Goal: Task Accomplishment & Management: Use online tool/utility

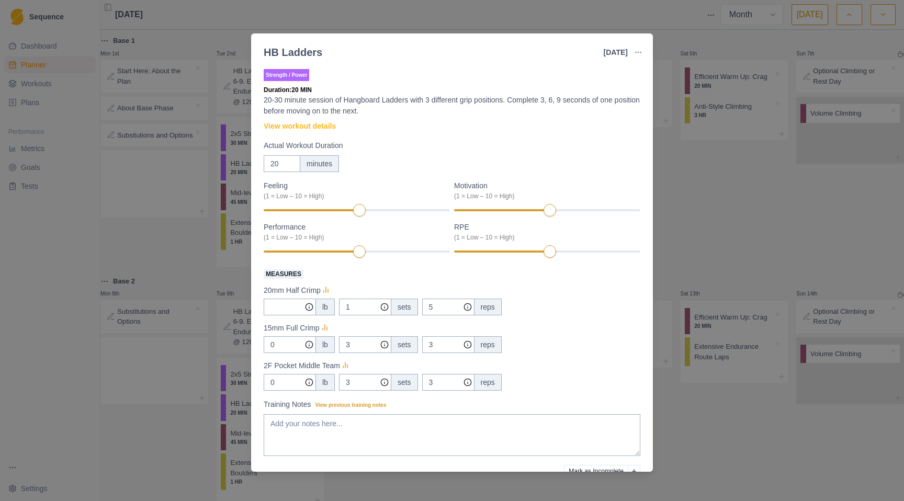
select select "month"
drag, startPoint x: 0, startPoint y: 0, endPoint x: 619, endPoint y: 97, distance: 626.4
click at [619, 97] on p "20-30 minute session of Hangboard Ladders with 3 different grip positions. Comp…" at bounding box center [452, 106] width 377 height 22
click at [313, 128] on link "View workout details" at bounding box center [300, 126] width 72 height 11
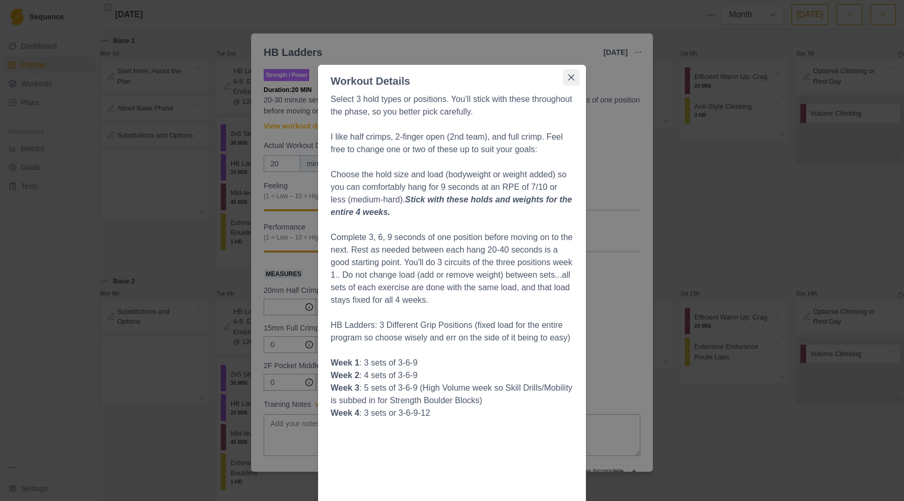
click at [568, 76] on icon "Close" at bounding box center [571, 77] width 6 height 6
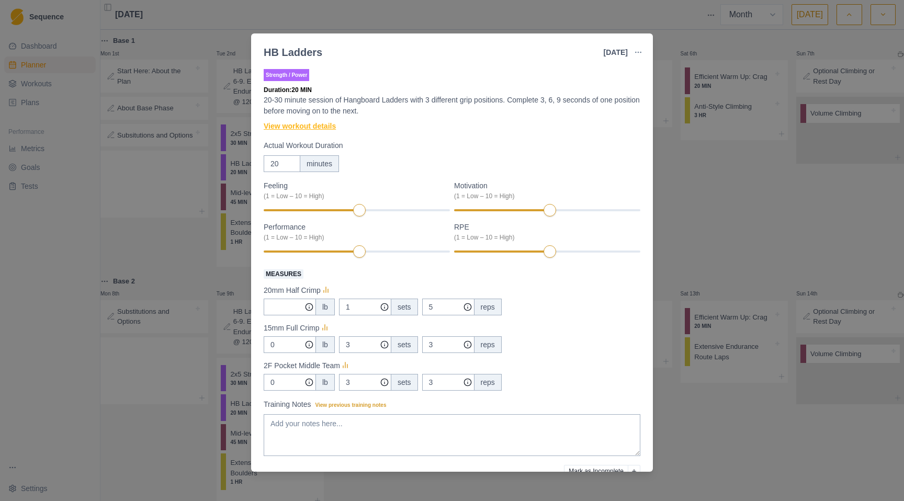
click at [330, 127] on link "View workout details" at bounding box center [300, 126] width 72 height 11
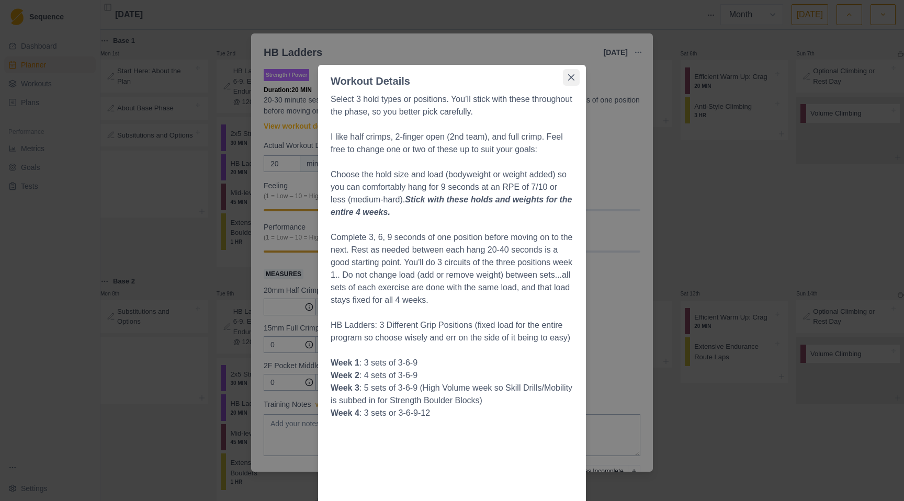
click at [568, 75] on icon "Close" at bounding box center [571, 77] width 6 height 6
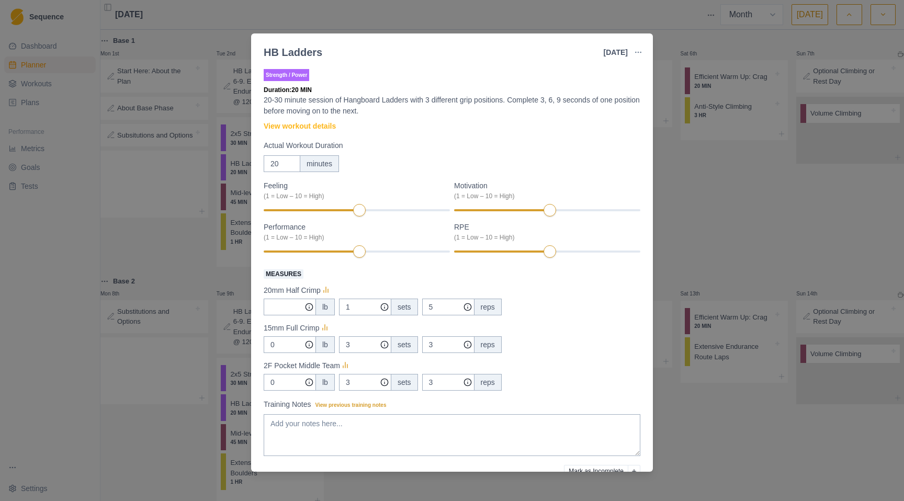
click at [706, 221] on div "HB Ladders [DATE] Link To Goal View Workout Metrics Edit Original Workout Resch…" at bounding box center [452, 250] width 904 height 501
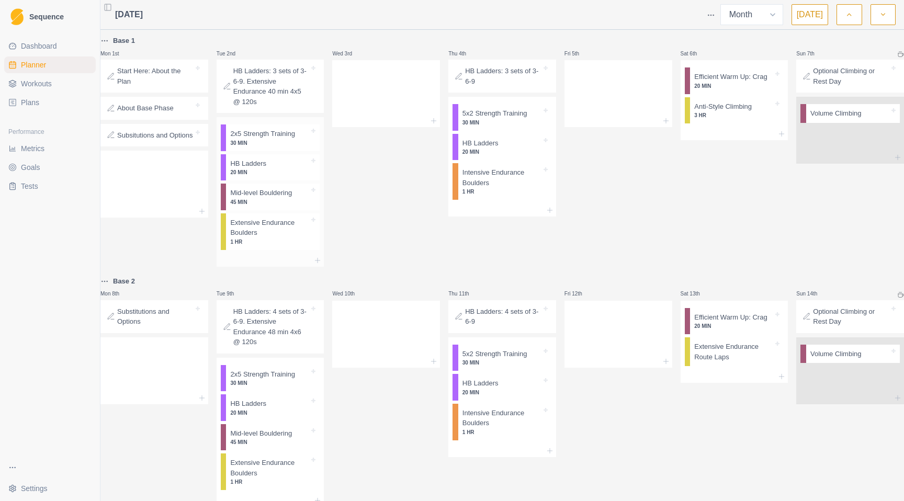
click at [292, 142] on p "30 MIN" at bounding box center [269, 143] width 79 height 8
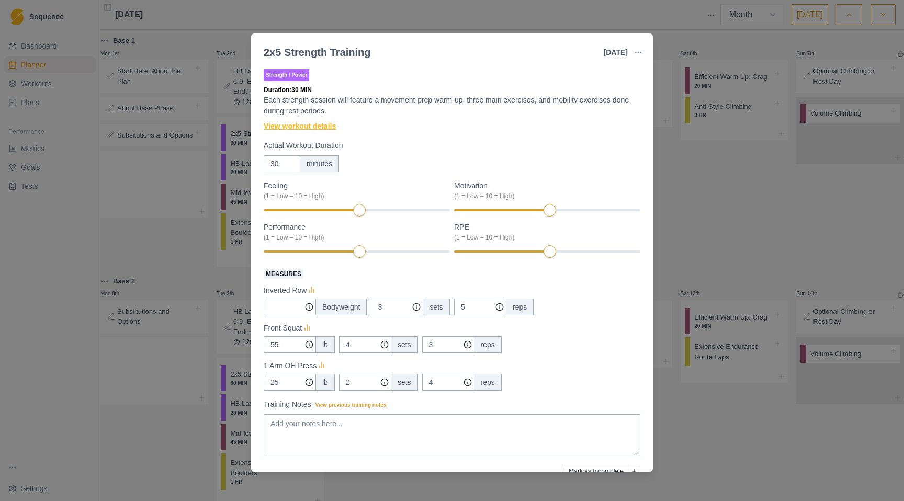
click at [302, 127] on link "View workout details" at bounding box center [300, 126] width 72 height 11
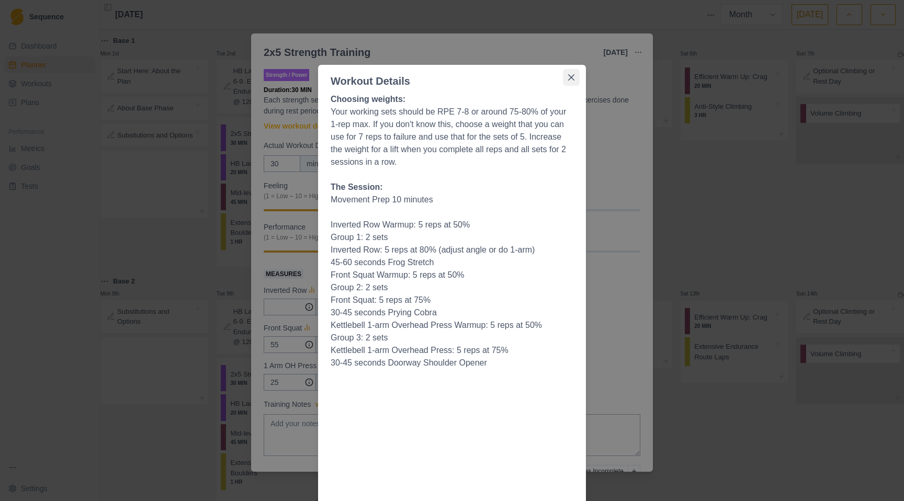
click at [565, 71] on button "Close" at bounding box center [571, 77] width 17 height 17
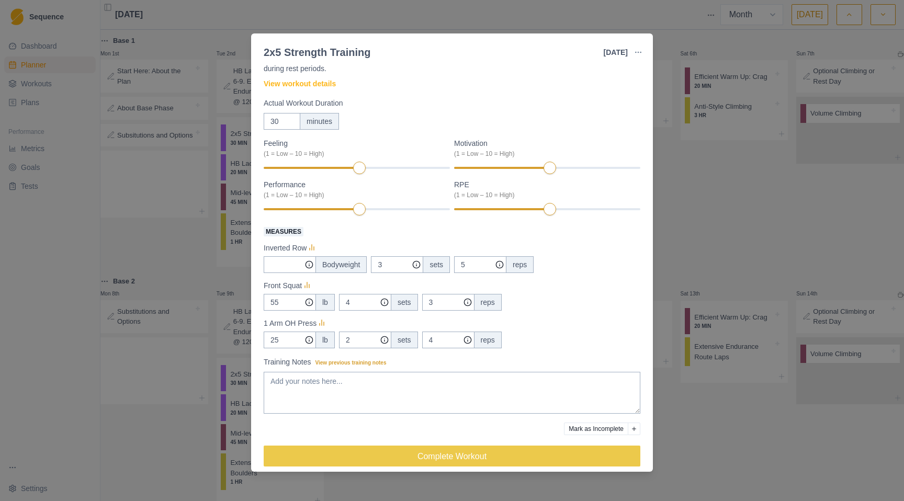
scroll to position [52, 0]
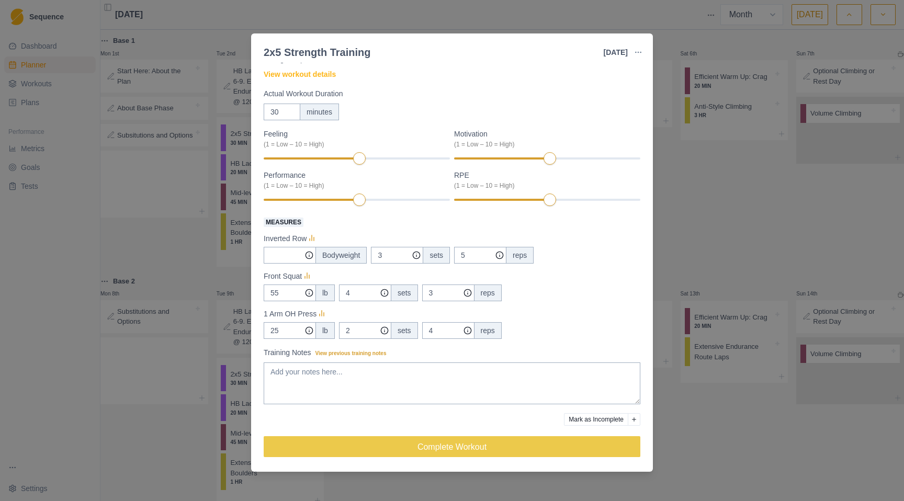
click at [695, 217] on div "2x5 Strength Training [DATE] Link To Goal View Workout Metrics Edit Original Wo…" at bounding box center [452, 250] width 904 height 501
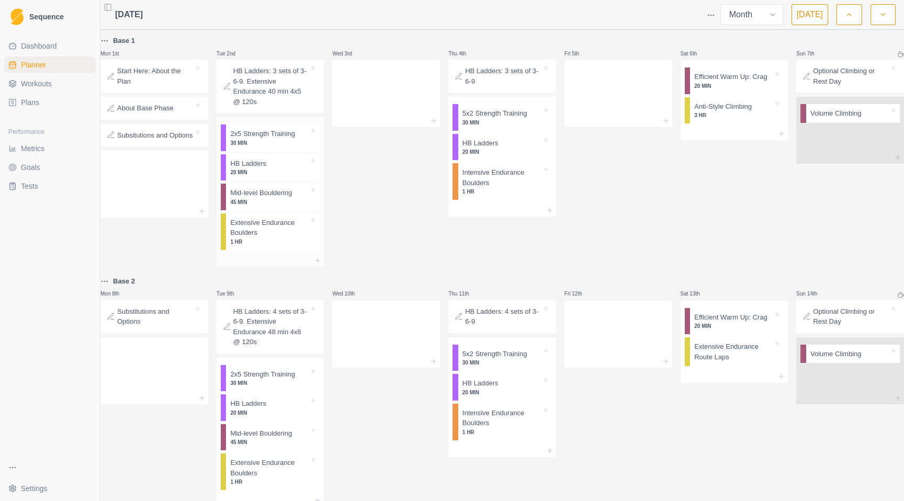
click at [281, 210] on div "Mid-level Bouldering 45 MIN" at bounding box center [273, 197] width 94 height 27
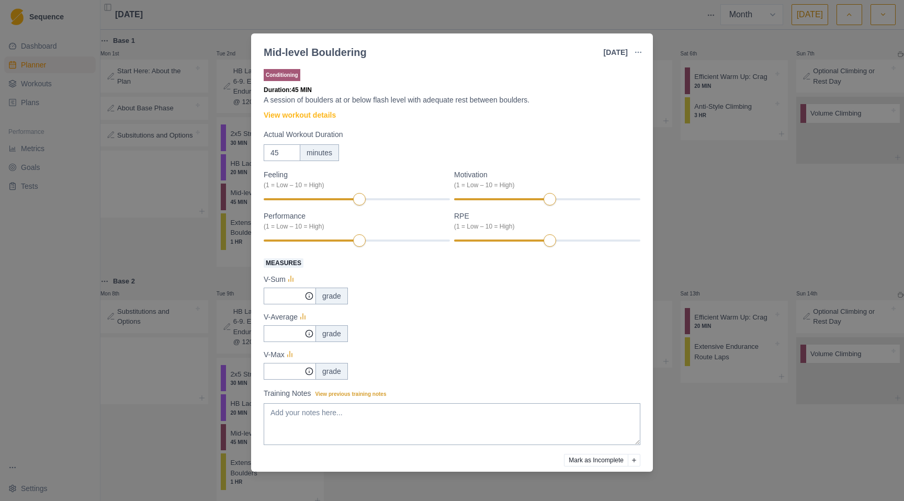
click at [742, 223] on div "Mid-level Bouldering [DATE] Link To Goal View Workout Metrics Edit Original Wor…" at bounding box center [452, 250] width 904 height 501
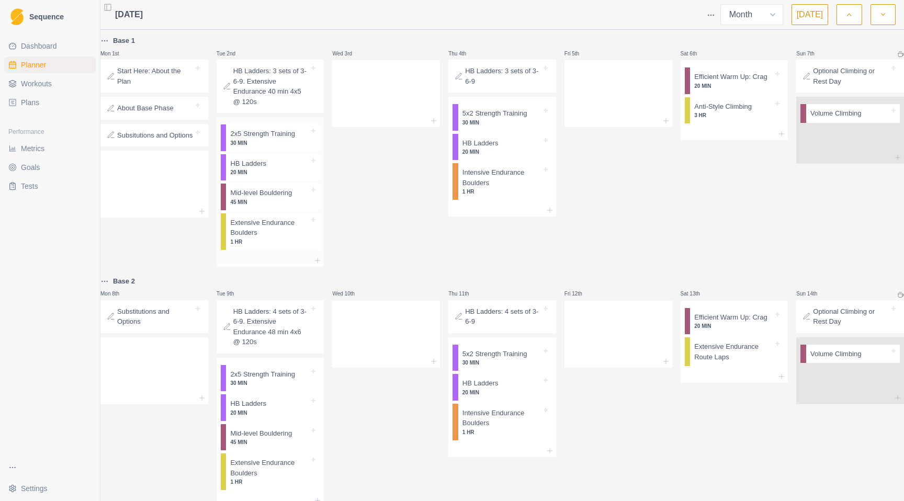
click at [269, 238] on p "Extensive Endurance Boulders" at bounding box center [269, 228] width 79 height 20
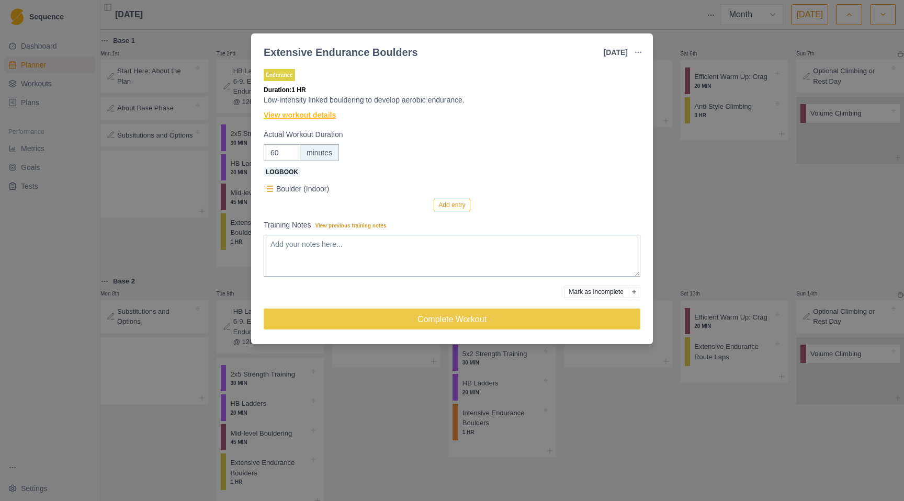
click at [297, 115] on link "View workout details" at bounding box center [300, 115] width 72 height 11
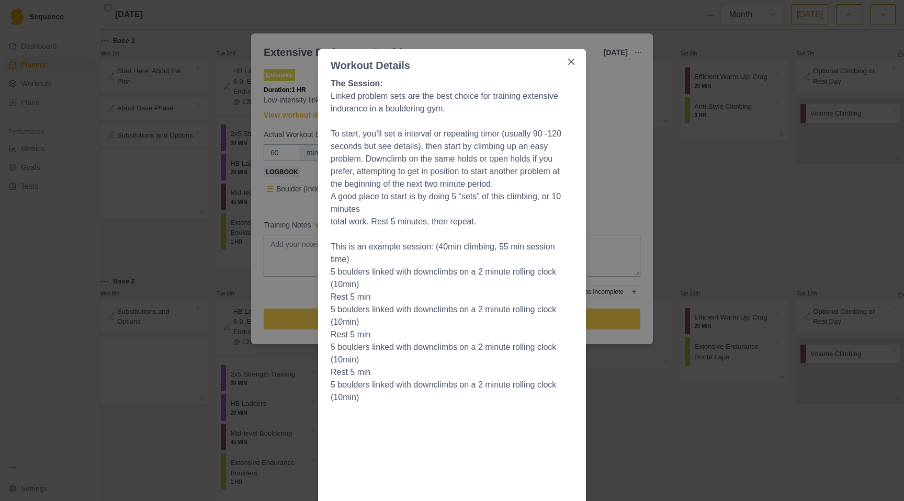
scroll to position [18, 0]
click at [715, 218] on div "Workout Details The Session: Linked problem sets are the best choice for traini…" at bounding box center [452, 250] width 904 height 501
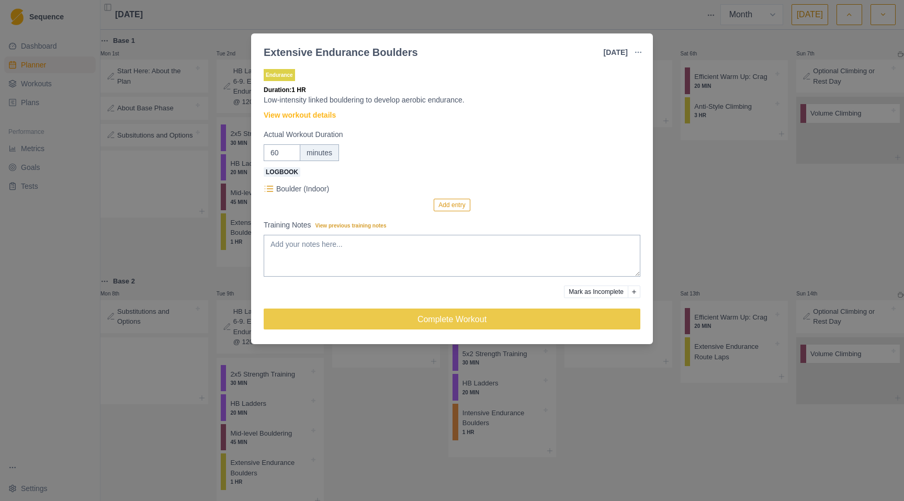
click at [731, 189] on div "Extensive Endurance Boulders [DATE] Link To Goal View Workout Metrics Edit Orig…" at bounding box center [452, 250] width 904 height 501
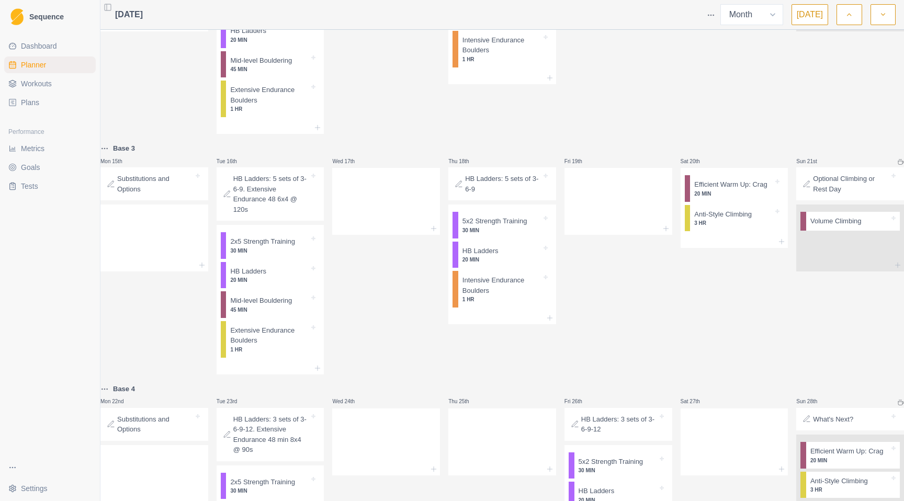
scroll to position [0, 0]
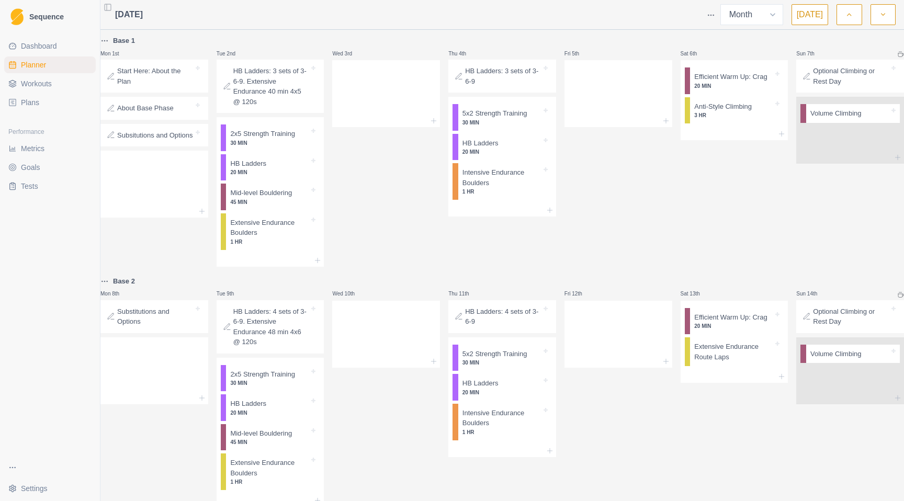
click at [852, 19] on icon "button" at bounding box center [848, 14] width 7 height 10
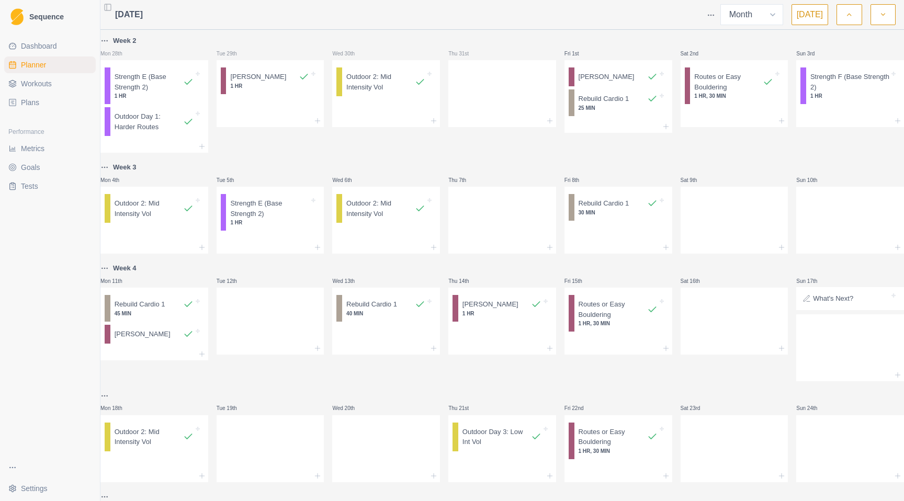
click at [891, 15] on button "button" at bounding box center [882, 14] width 25 height 21
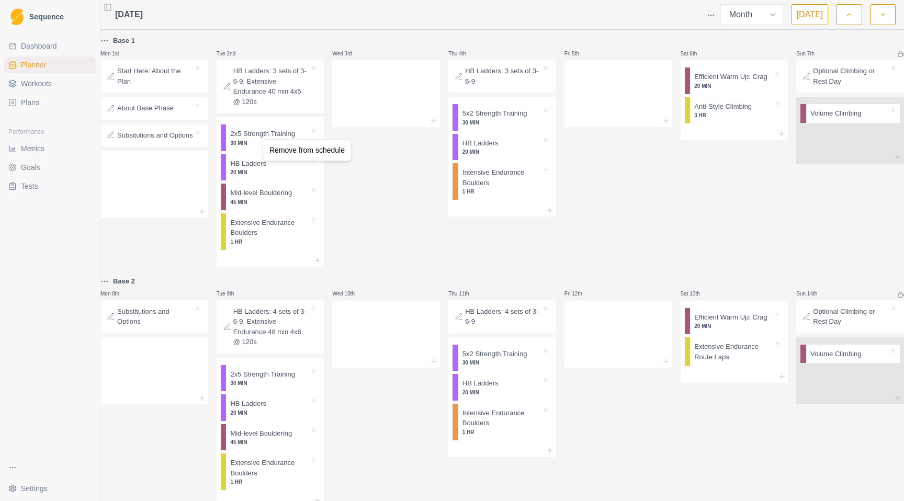
click at [400, 192] on div "Wed 3rd" at bounding box center [386, 151] width 108 height 232
click at [715, 11] on html "Sequence Dashboard Planner Workouts Plans Performance Metrics Goals Tests Setti…" at bounding box center [452, 250] width 904 height 501
click at [669, 71] on div "Clear Planner" at bounding box center [670, 72] width 99 height 17
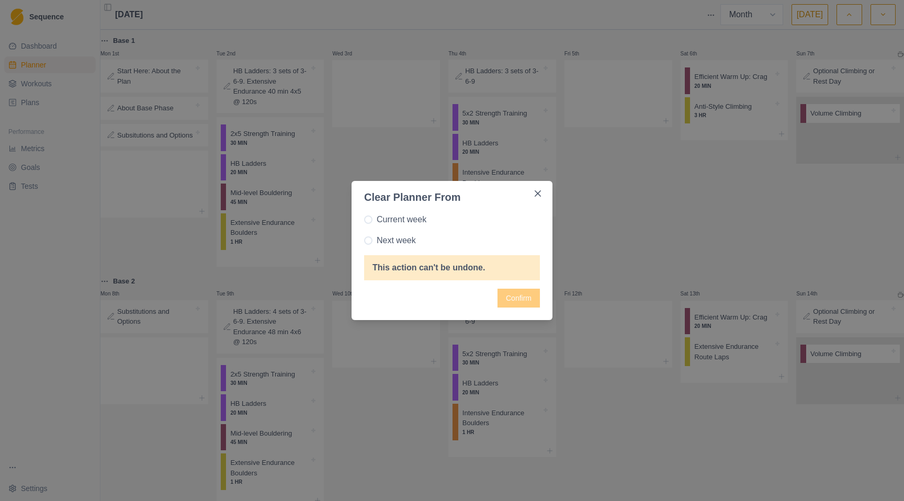
click at [369, 242] on span at bounding box center [368, 240] width 8 height 8
click at [364, 241] on input "Next week" at bounding box center [364, 241] width 1 height 1
radio input "true"
click at [519, 300] on button "Confirm" at bounding box center [518, 298] width 42 height 19
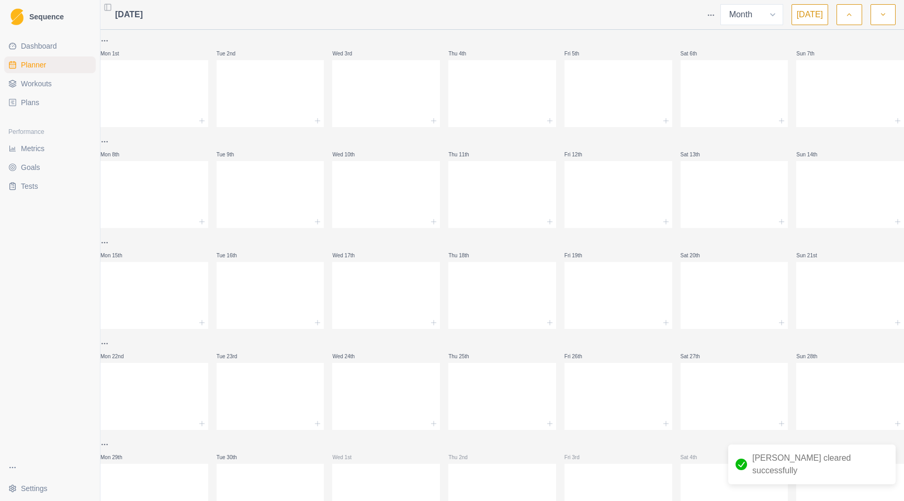
click at [845, 15] on button "button" at bounding box center [848, 14] width 25 height 21
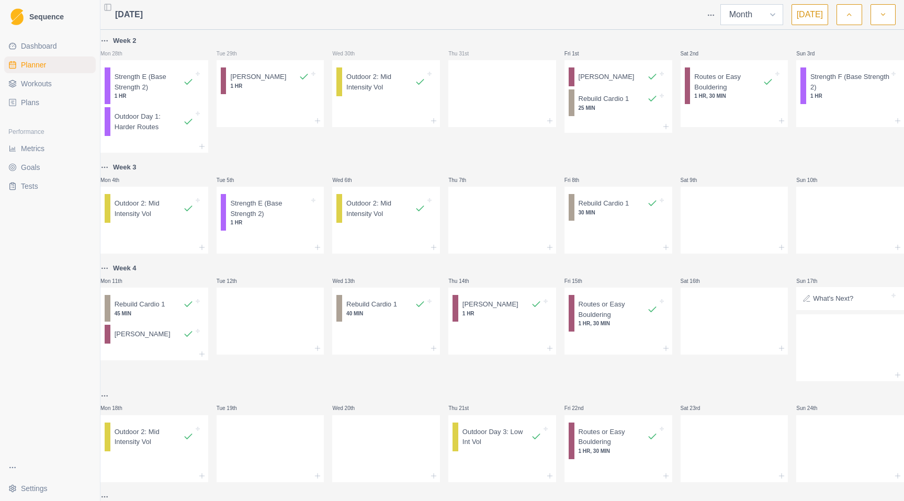
click at [778, 15] on select "Week Month" at bounding box center [751, 14] width 63 height 21
click at [723, 4] on select "Week Month" at bounding box center [751, 14] width 63 height 21
click at [813, 12] on button "[DATE]" at bounding box center [809, 14] width 37 height 21
click at [885, 18] on icon "button" at bounding box center [882, 14] width 7 height 10
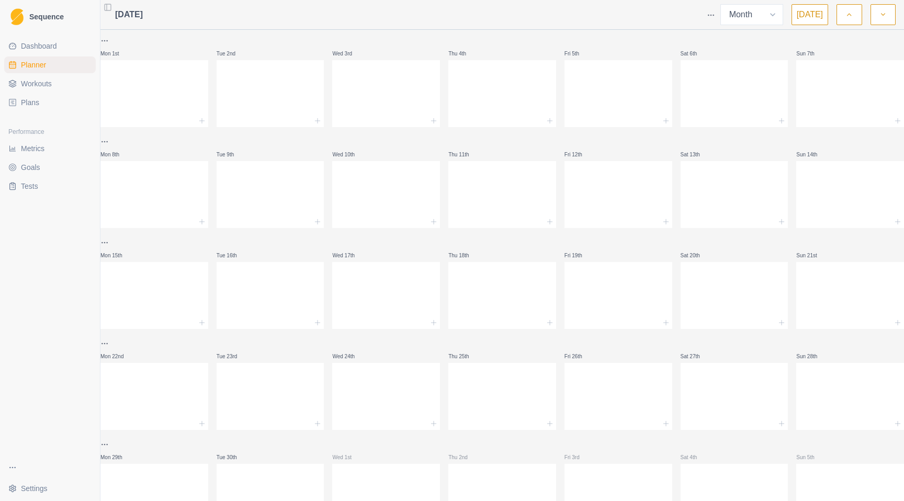
click at [847, 15] on polyline "button" at bounding box center [849, 15] width 4 height 2
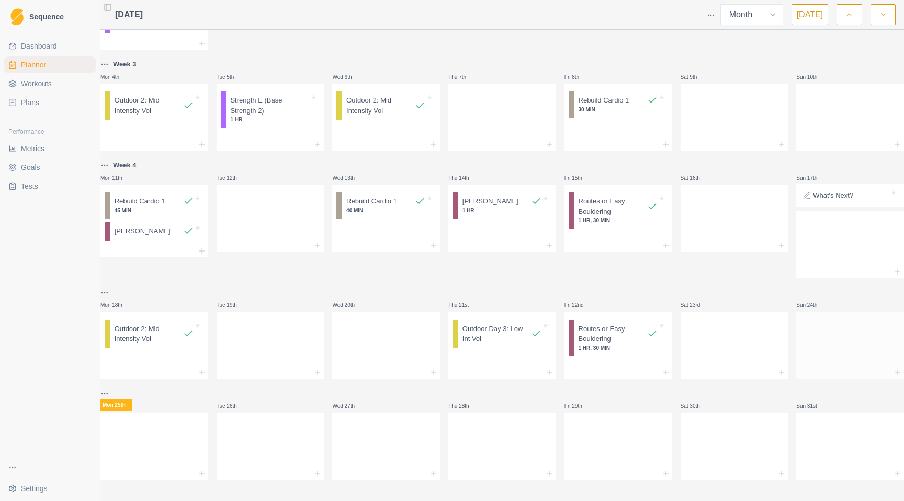
scroll to position [114, 0]
click at [51, 101] on link "Plans" at bounding box center [50, 102] width 92 height 17
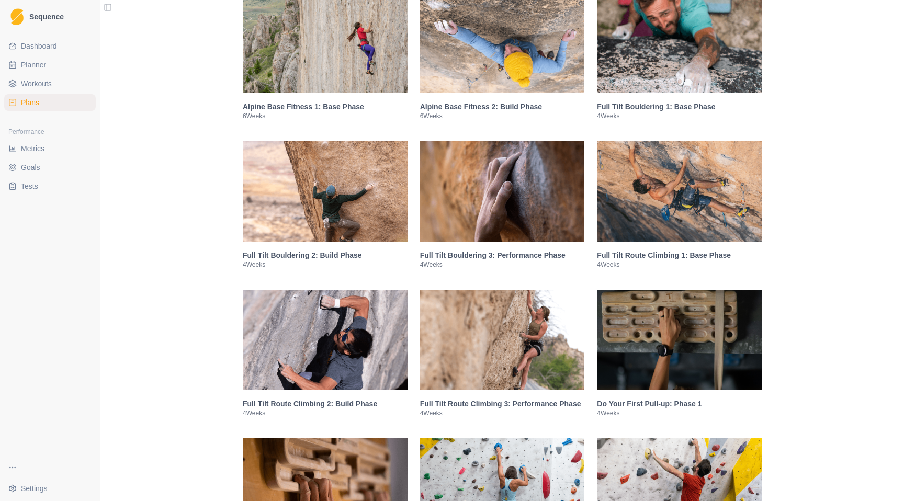
scroll to position [826, 0]
click at [676, 235] on img at bounding box center [679, 191] width 165 height 100
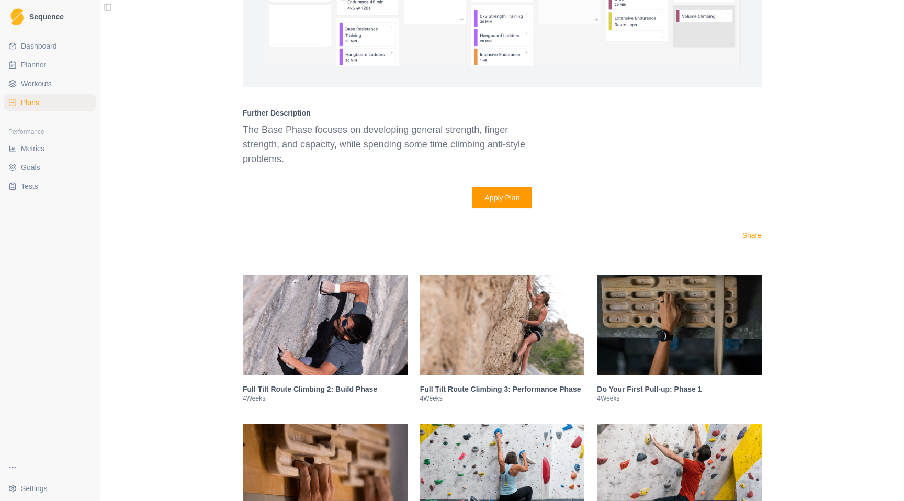
scroll to position [1803, 0]
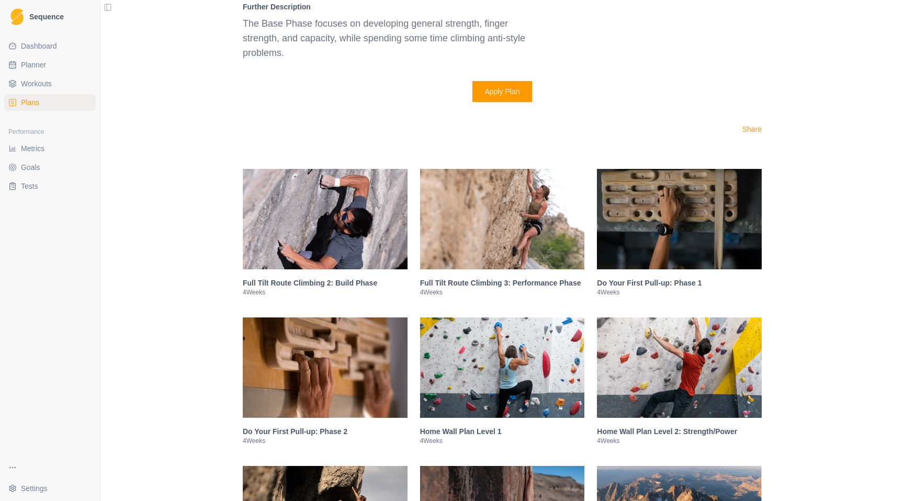
click at [352, 242] on img at bounding box center [325, 219] width 165 height 100
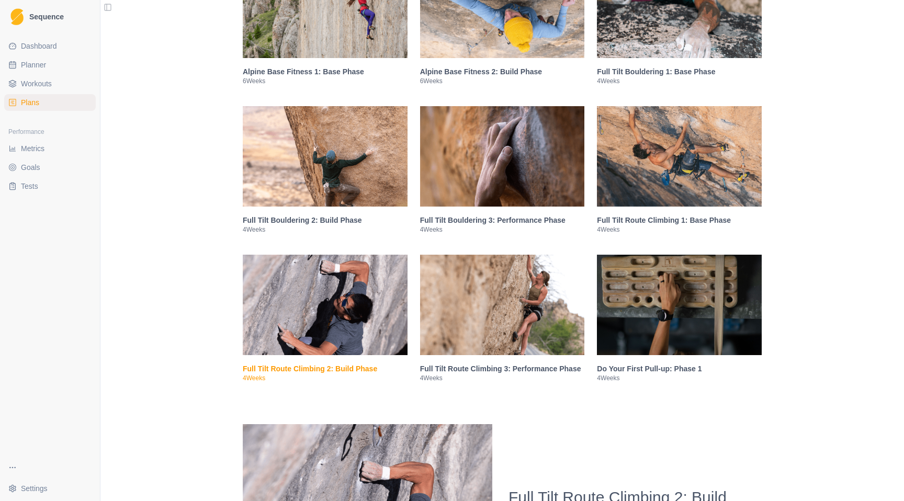
scroll to position [851, 0]
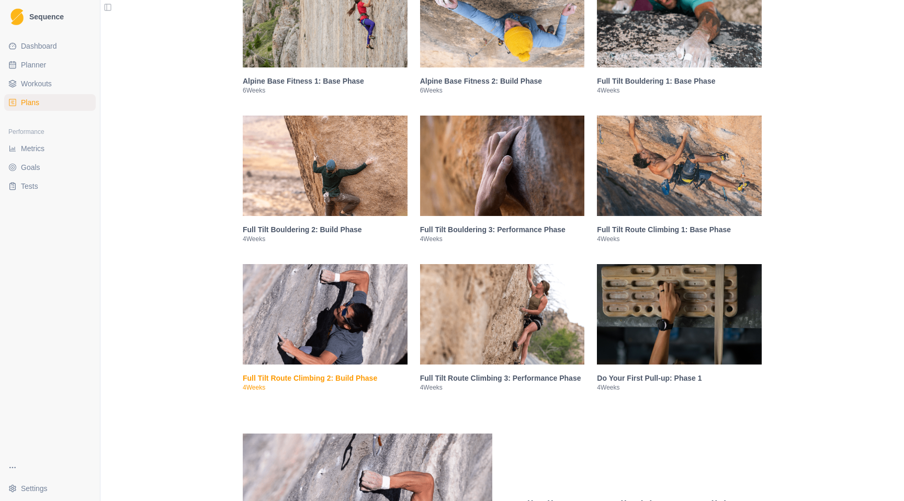
click at [508, 316] on img at bounding box center [502, 314] width 165 height 100
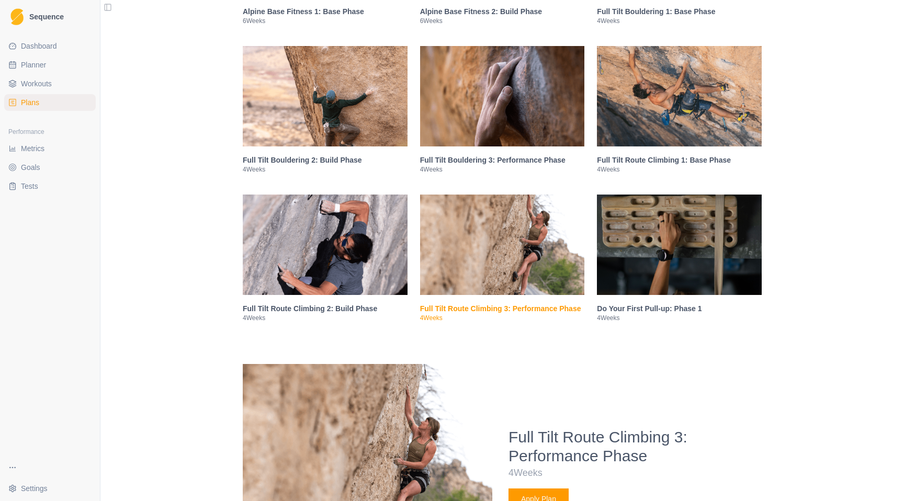
scroll to position [874, 0]
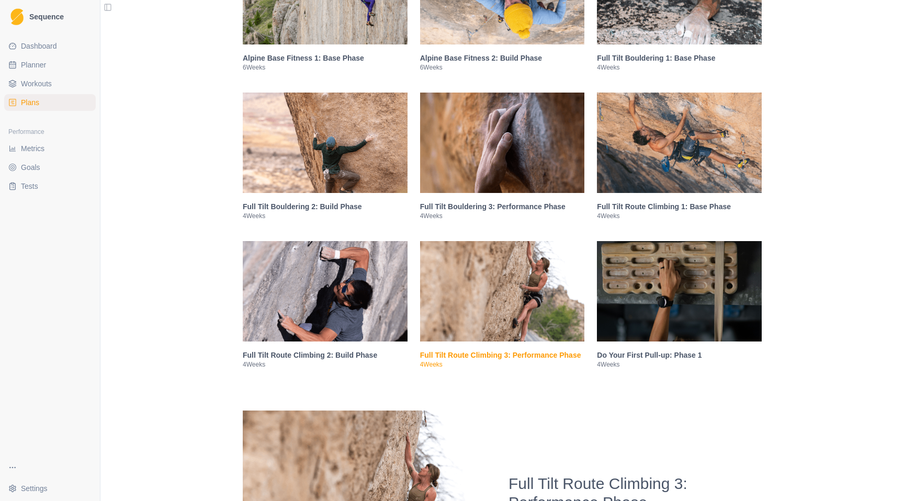
click at [682, 163] on img at bounding box center [679, 143] width 165 height 100
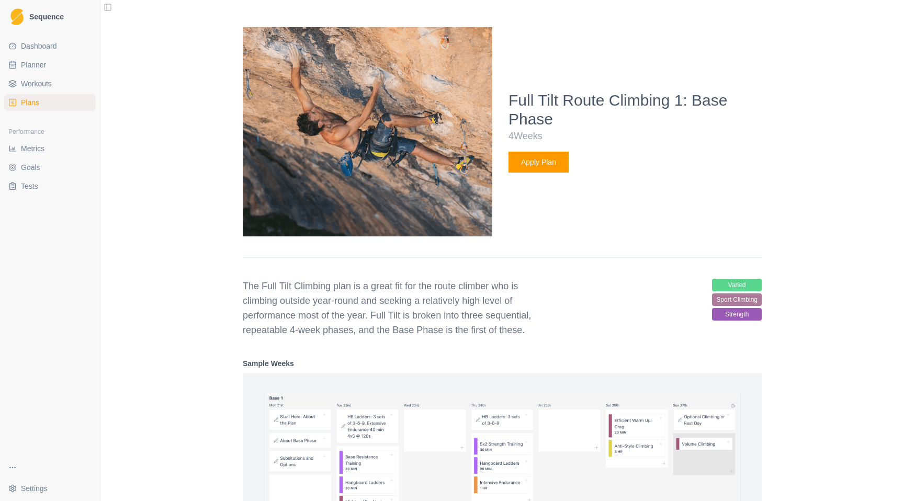
scroll to position [1128, 0]
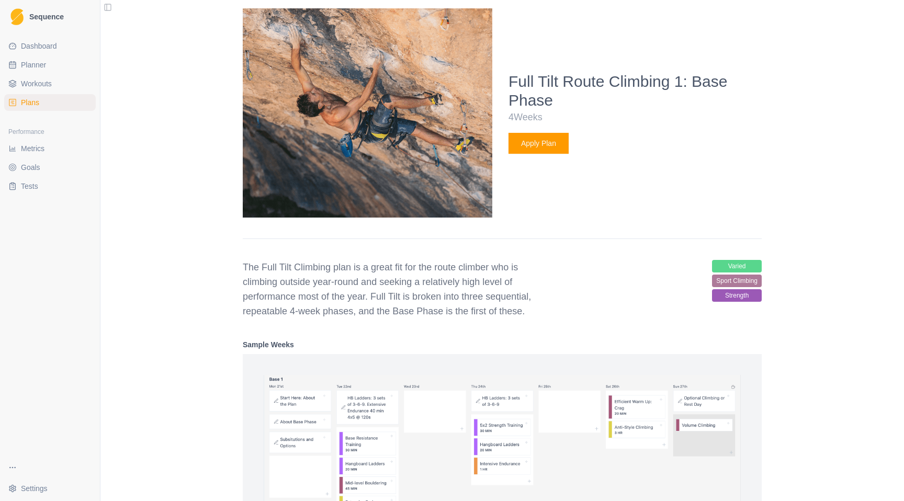
click at [545, 146] on button "Apply Plan" at bounding box center [538, 143] width 60 height 21
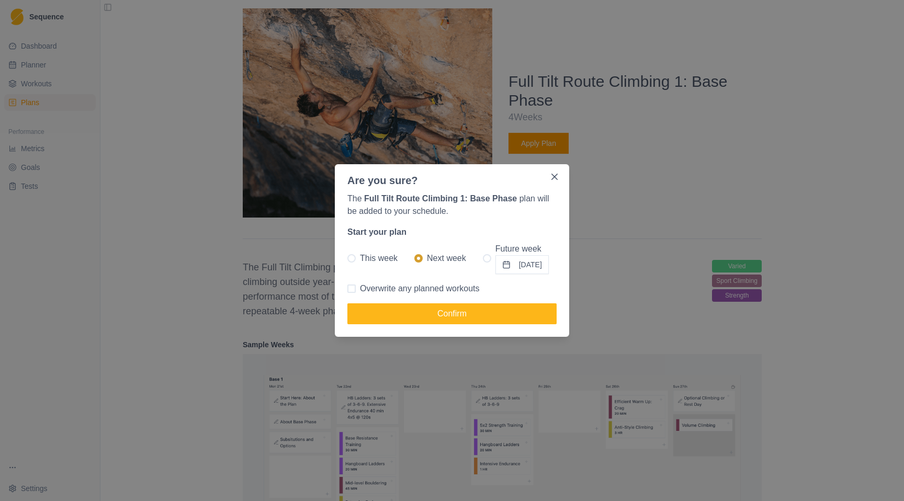
click at [352, 257] on span at bounding box center [351, 258] width 8 height 8
click at [347, 258] on input "This week" at bounding box center [347, 258] width 1 height 1
radio input "true"
click at [460, 315] on button "Confirm" at bounding box center [451, 313] width 209 height 21
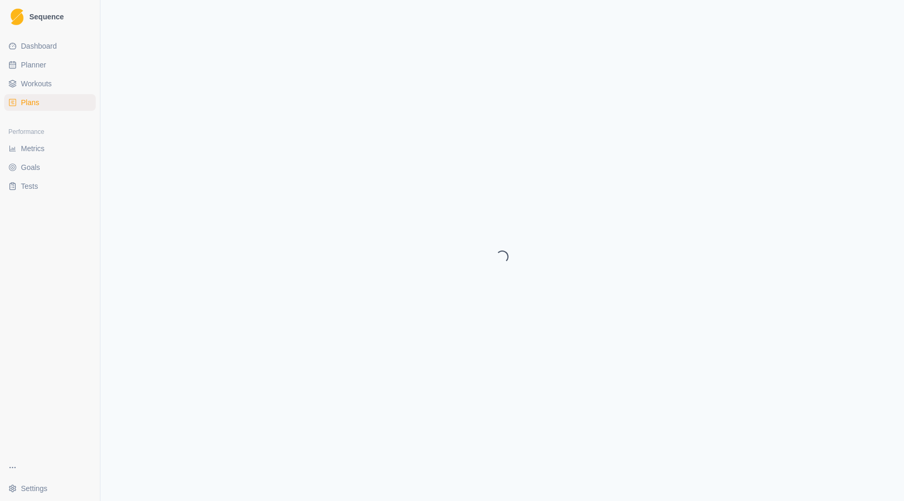
select select "month"
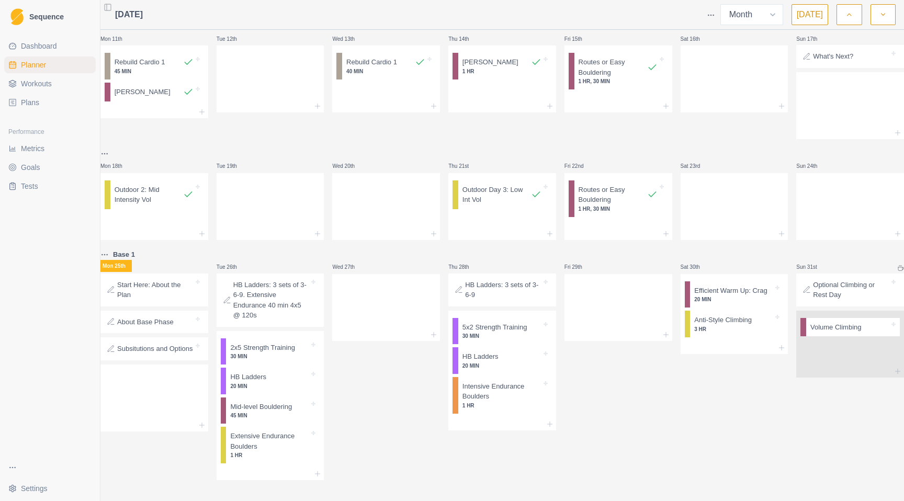
scroll to position [259, 0]
click at [513, 332] on p "30 MIN" at bounding box center [501, 336] width 79 height 8
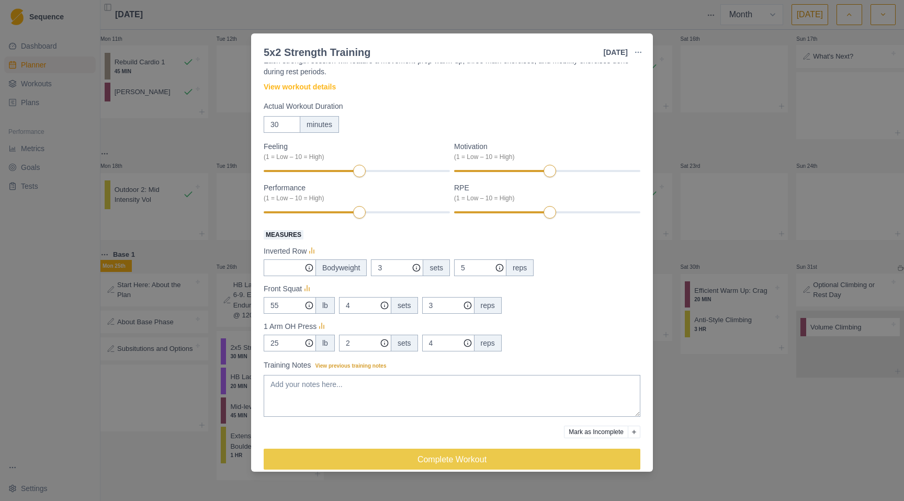
scroll to position [52, 0]
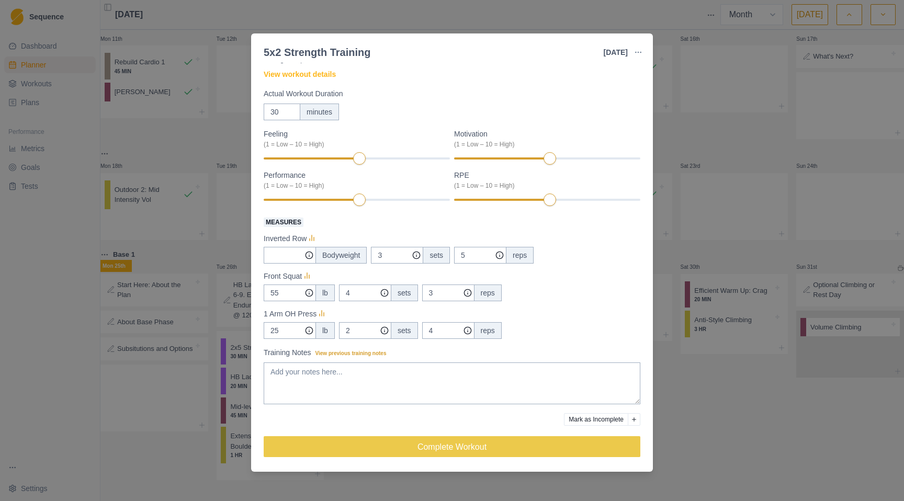
click at [723, 426] on div "5x2 Strength Training [DATE] Link To Goal View Workout Metrics Edit Original Wo…" at bounding box center [452, 250] width 904 height 501
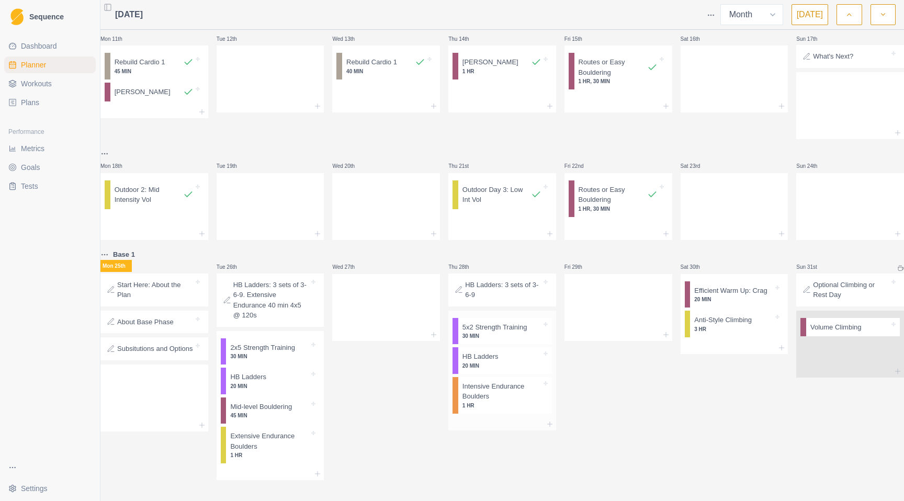
click at [517, 362] on p "20 MIN" at bounding box center [501, 366] width 79 height 8
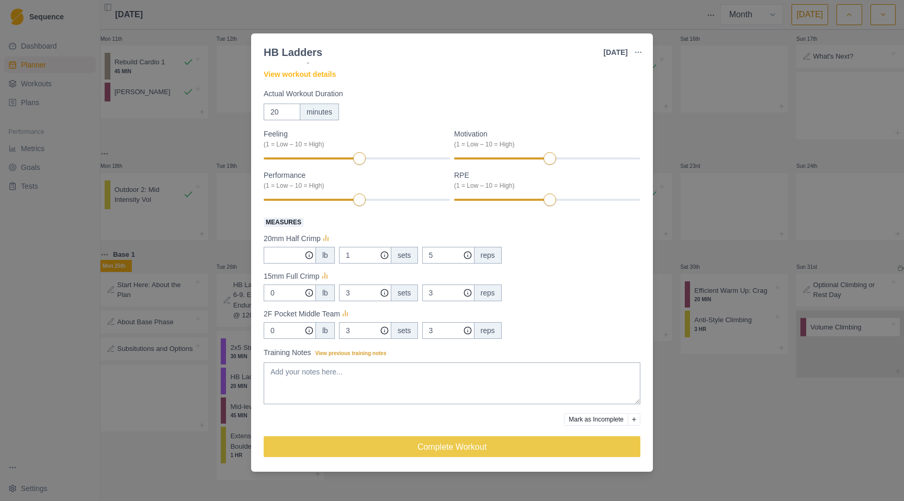
click at [712, 420] on div "HB Ladders [DATE] Link To Goal View Workout Metrics Edit Original Workout Resch…" at bounding box center [452, 250] width 904 height 501
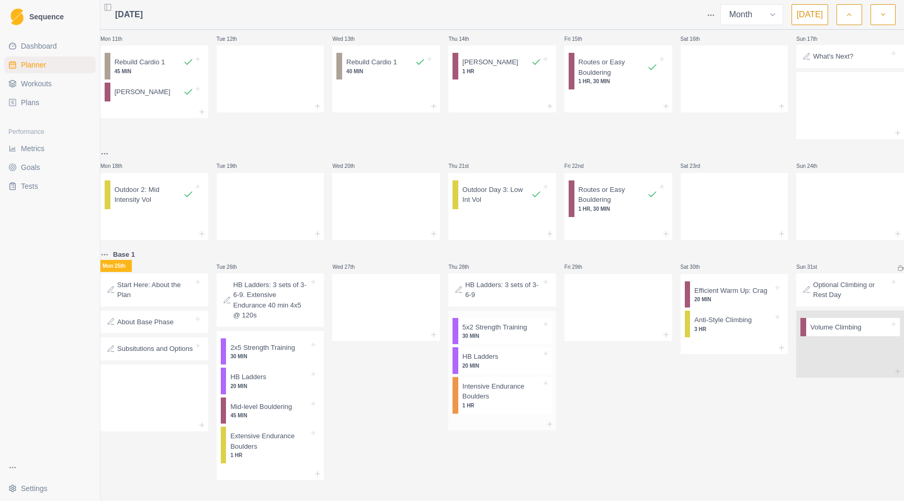
click at [503, 390] on p "Intensive Endurance Boulders" at bounding box center [501, 391] width 79 height 20
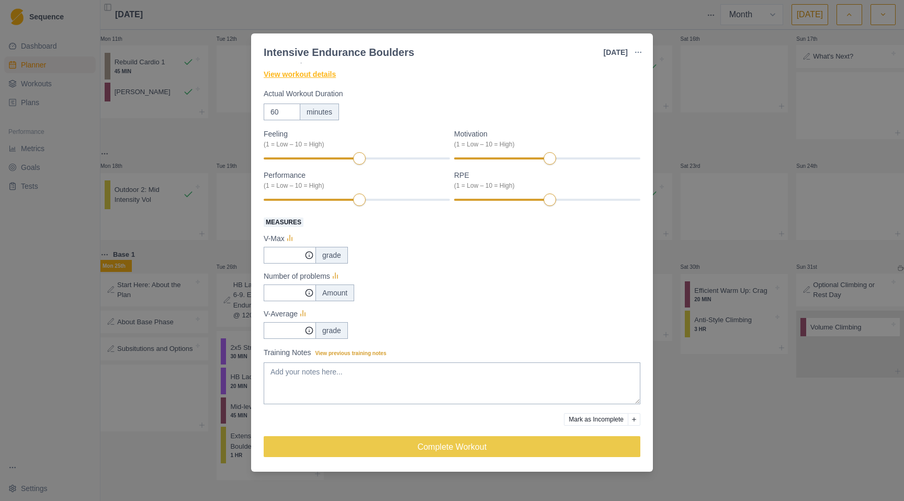
click at [319, 76] on link "View workout details" at bounding box center [300, 74] width 72 height 11
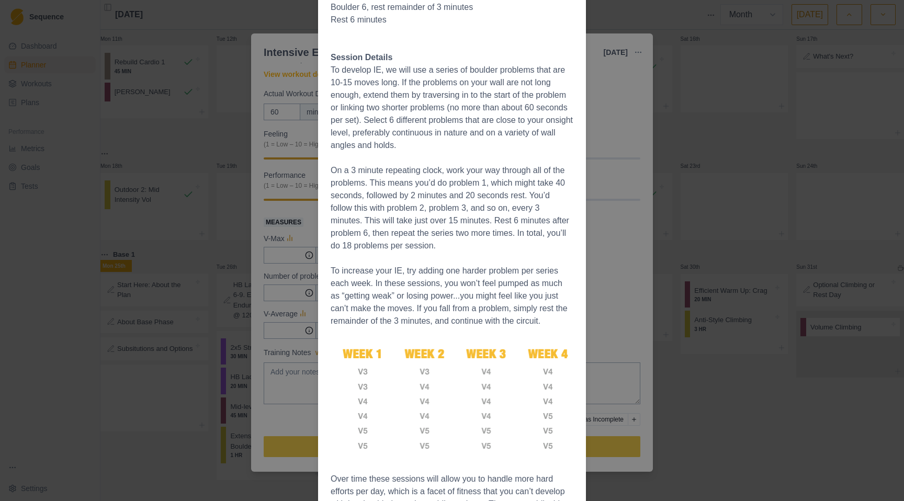
scroll to position [438, 0]
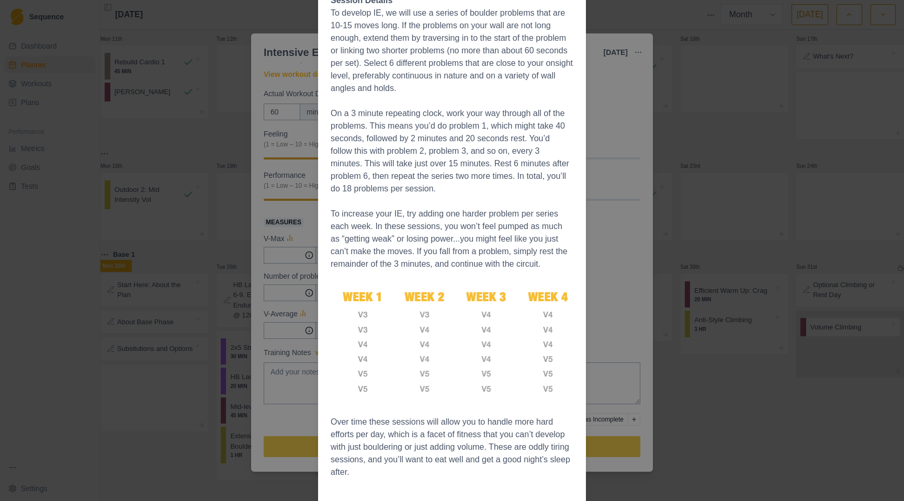
click at [753, 404] on div "Workout Details Overview Intensive Endurance (IE) might be best viewed as “stre…" at bounding box center [452, 250] width 904 height 501
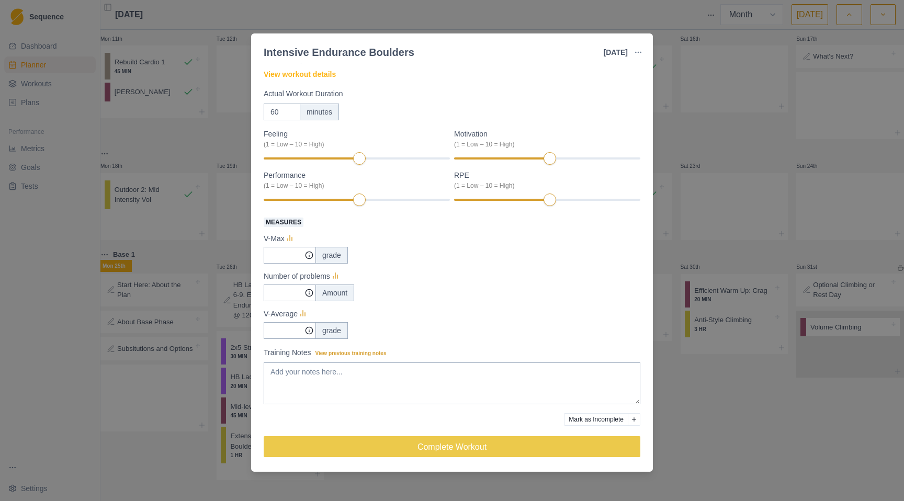
click at [762, 400] on div "Intensive Endurance Boulders [DATE] Link To Goal View Workout Metrics Edit Orig…" at bounding box center [452, 250] width 904 height 501
